Goal: Task Accomplishment & Management: Manage account settings

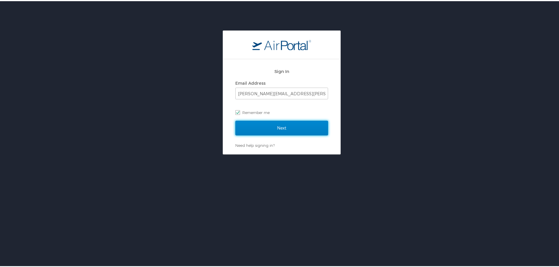
click at [284, 131] on input "Next" at bounding box center [281, 127] width 93 height 15
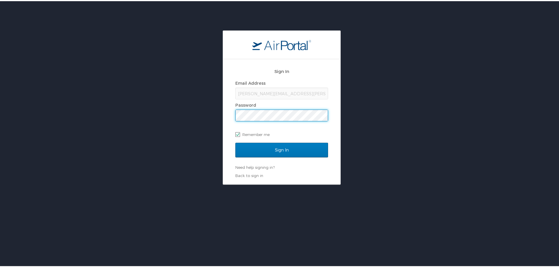
click at [235, 142] on input "Sign In" at bounding box center [281, 149] width 93 height 15
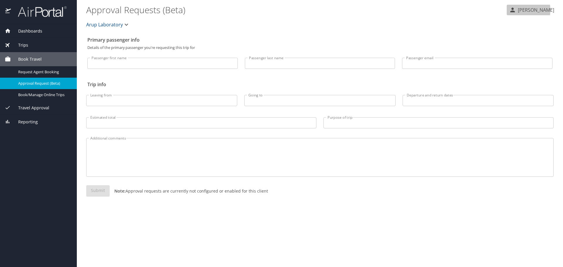
click at [516, 10] on icon "button" at bounding box center [512, 9] width 7 height 7
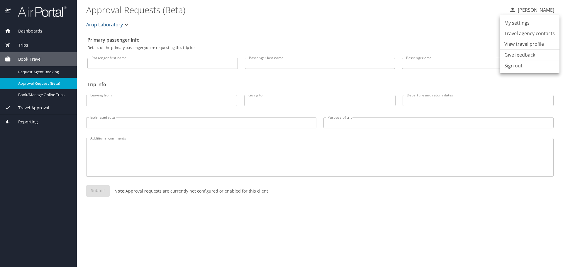
click at [511, 45] on li "View travel profile" at bounding box center [530, 44] width 60 height 11
